Goal: Information Seeking & Learning: Learn about a topic

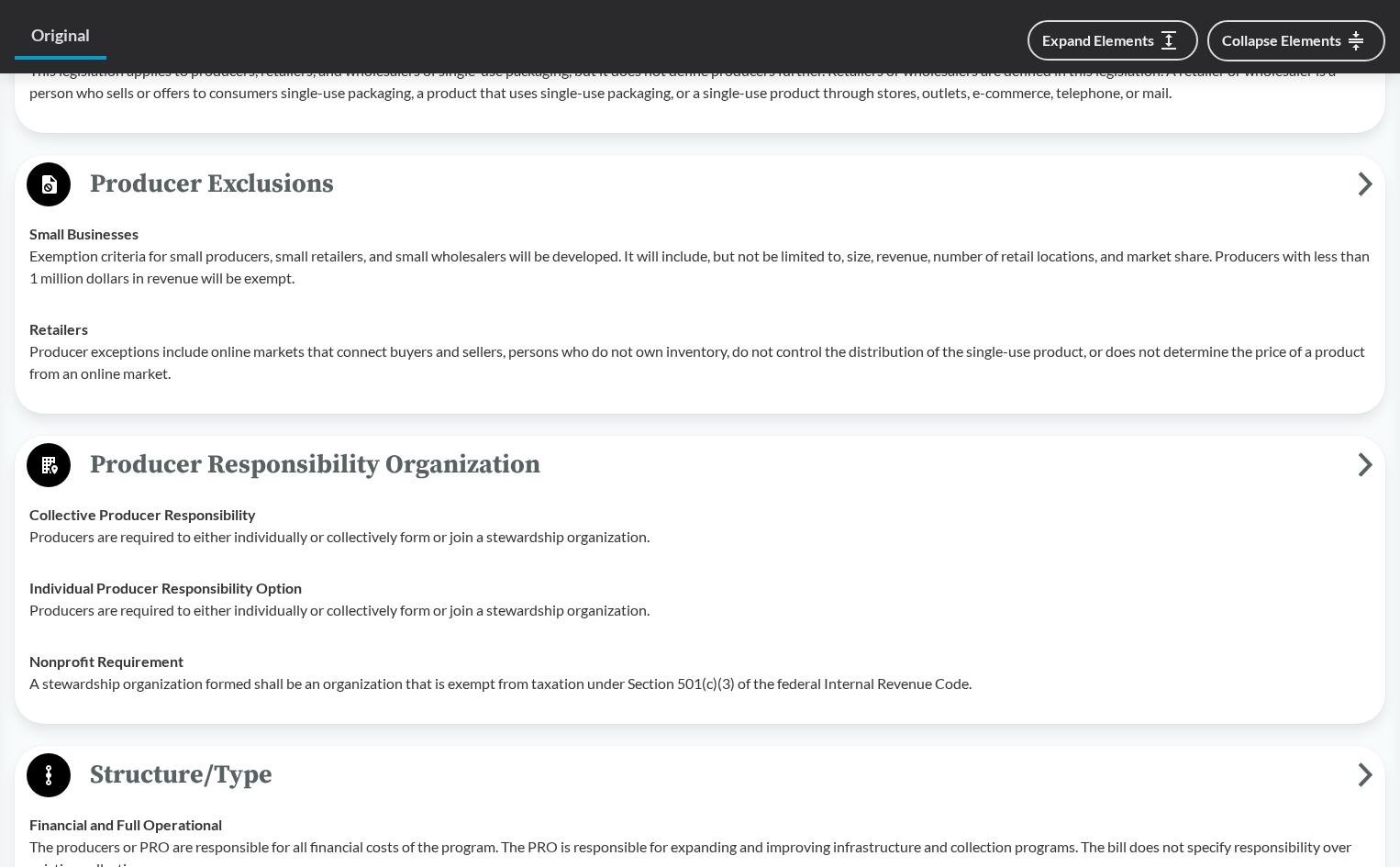
scroll to position [642, 0]
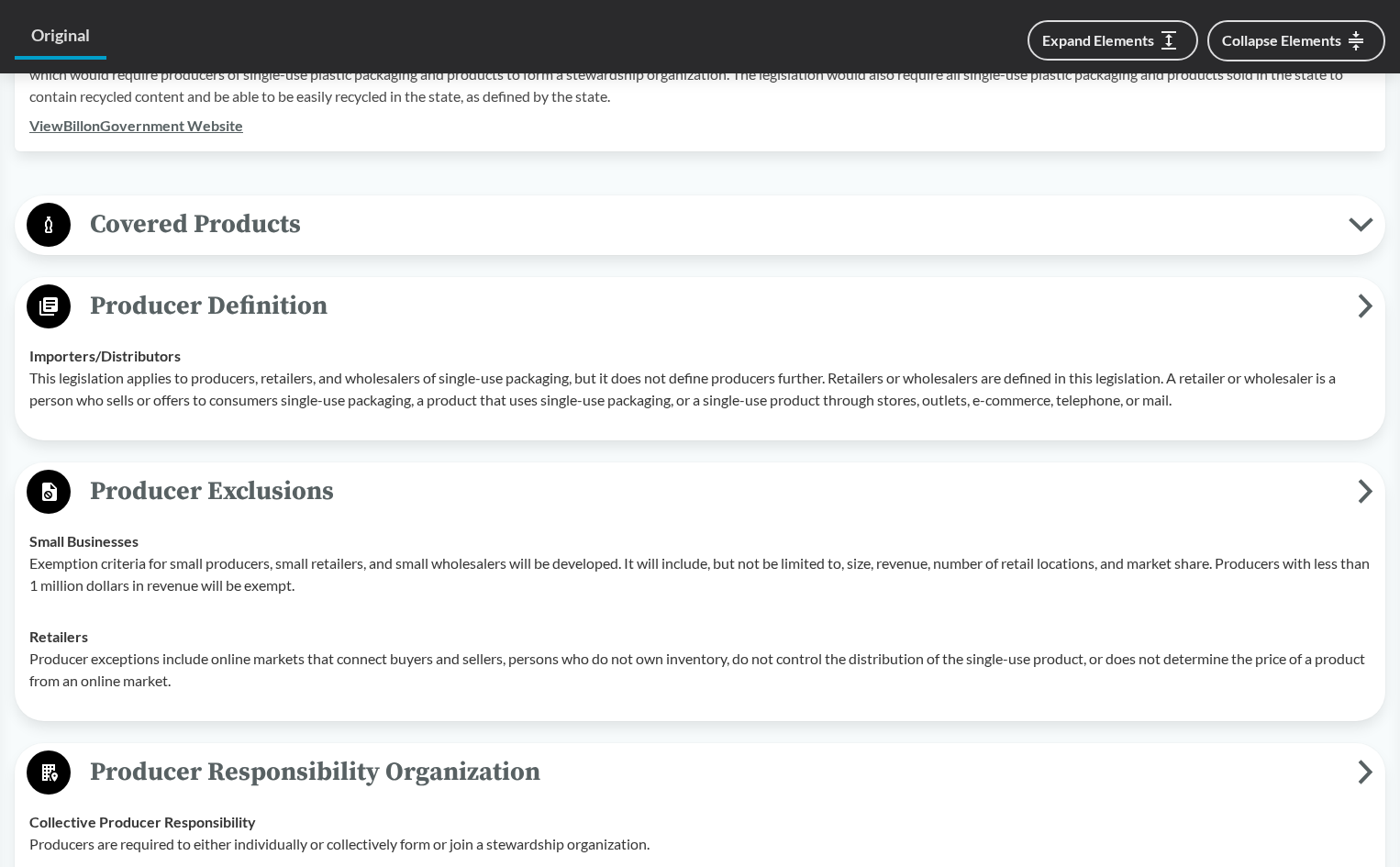
click at [253, 227] on span "Covered Products" at bounding box center [710, 224] width 1278 height 41
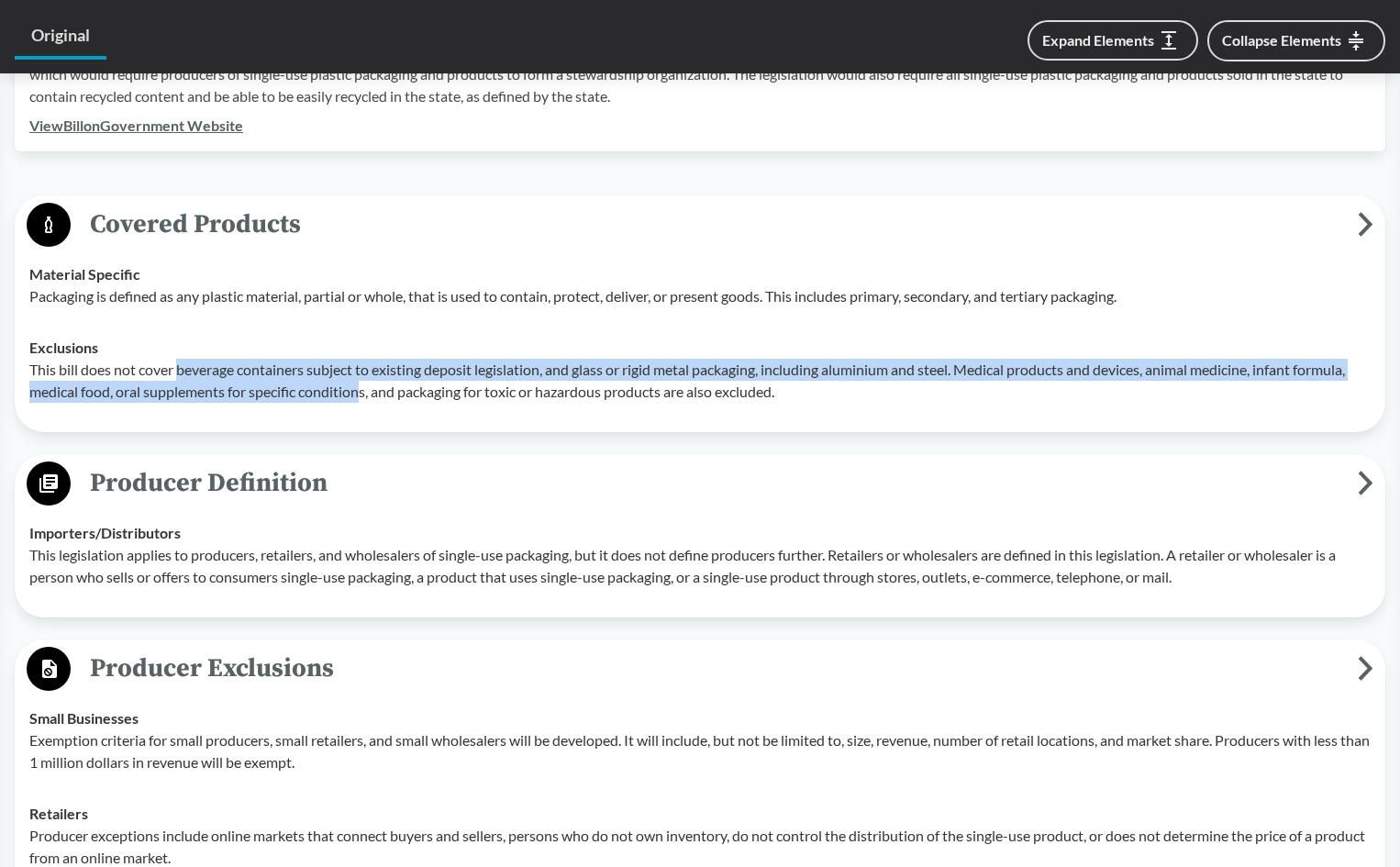
drag, startPoint x: 181, startPoint y: 369, endPoint x: 360, endPoint y: 381, distance: 179.4
click at [360, 381] on p "This bill does not cover beverage containers subject to existing deposit legisl…" at bounding box center [700, 381] width 1341 height 44
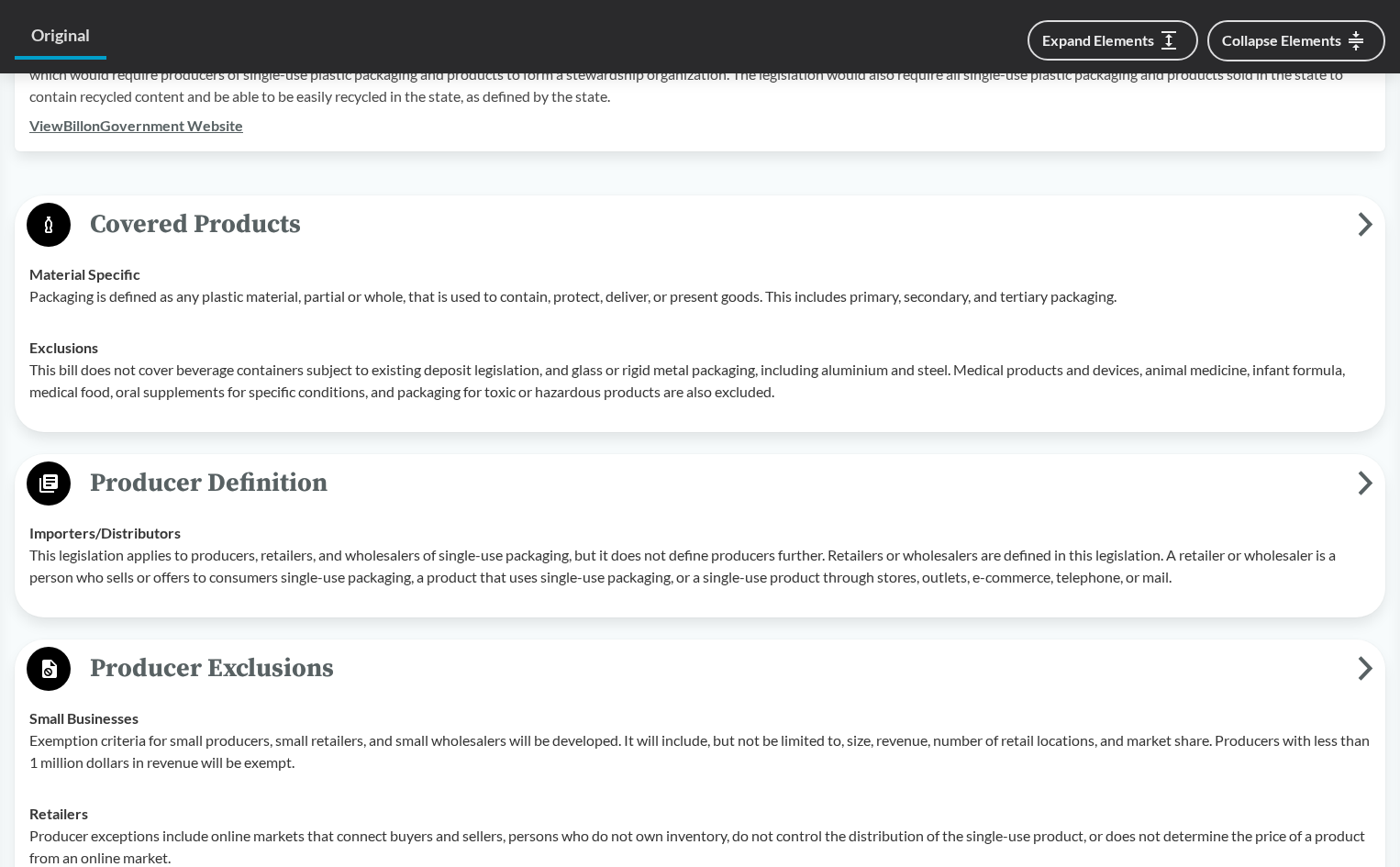
click at [374, 397] on p "This bill does not cover beverage containers subject to existing deposit legisl…" at bounding box center [700, 381] width 1341 height 44
click at [401, 375] on p "This bill does not cover beverage containers subject to existing deposit legisl…" at bounding box center [700, 381] width 1341 height 44
click at [405, 372] on p "This bill does not cover beverage containers subject to existing deposit legisl…" at bounding box center [700, 381] width 1341 height 44
click at [508, 397] on p "This bill does not cover beverage containers subject to existing deposit legisl…" at bounding box center [700, 381] width 1341 height 44
click at [538, 363] on p "This bill does not cover beverage containers subject to existing deposit legisl…" at bounding box center [700, 381] width 1341 height 44
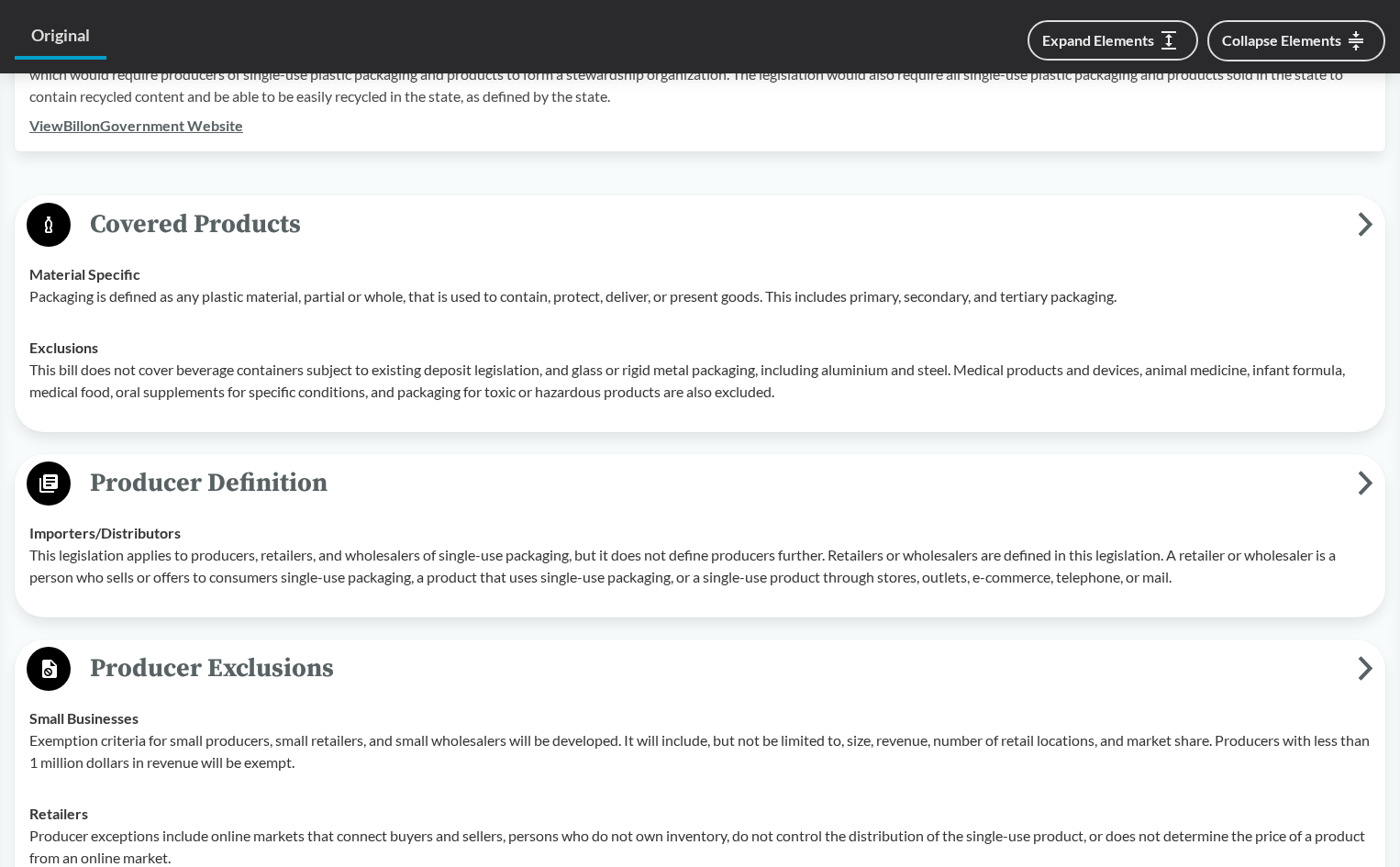
click at [198, 401] on p "This bill does not cover beverage containers subject to existing deposit legisl…" at bounding box center [700, 381] width 1341 height 44
click at [650, 379] on p "This bill does not cover beverage containers subject to existing deposit legisl…" at bounding box center [700, 381] width 1341 height 44
click at [905, 376] on p "This bill does not cover beverage containers subject to existing deposit legisl…" at bounding box center [700, 381] width 1341 height 44
